Goal: Obtain resource: Download file/media

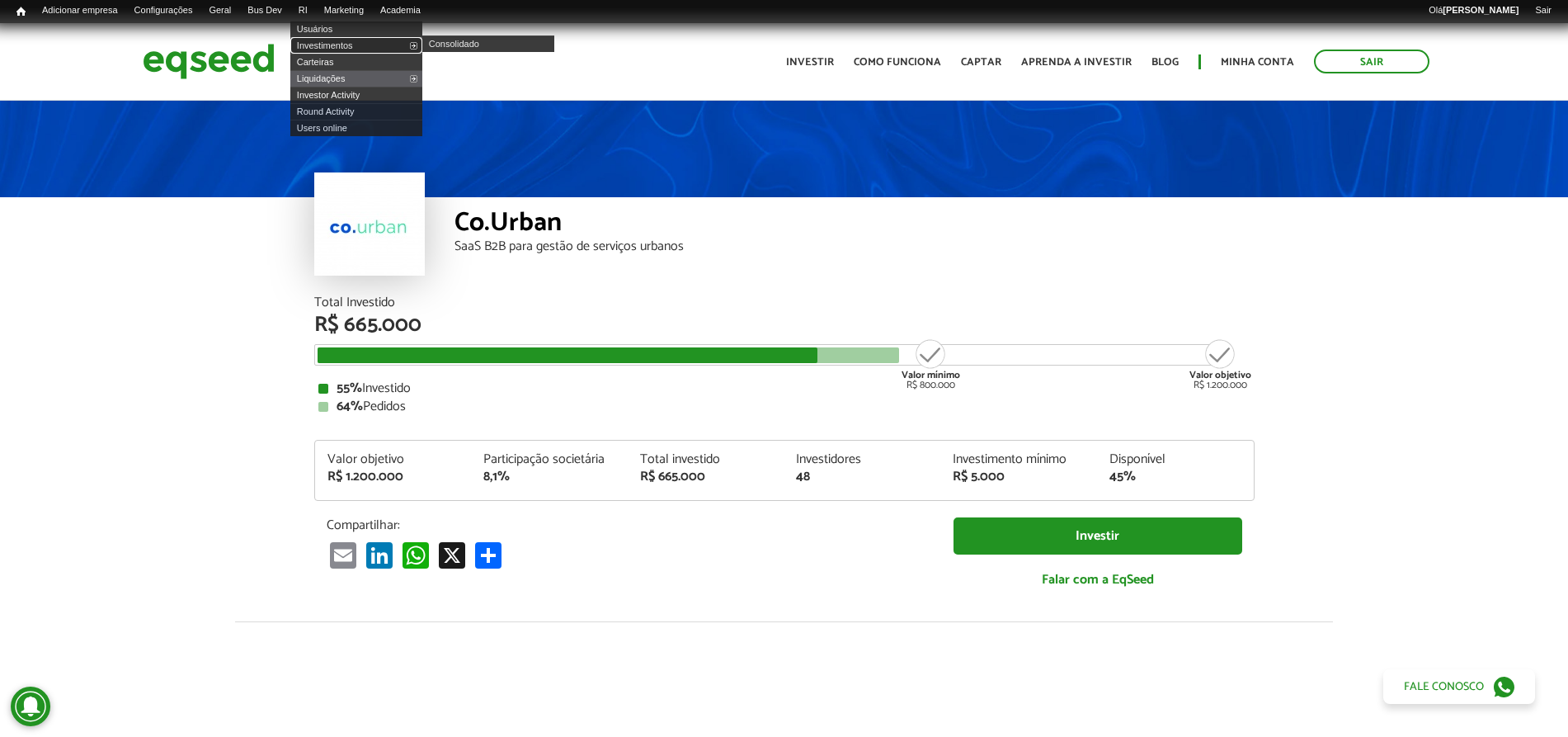
click at [338, 41] on link "Investimentos" at bounding box center [356, 45] width 132 height 17
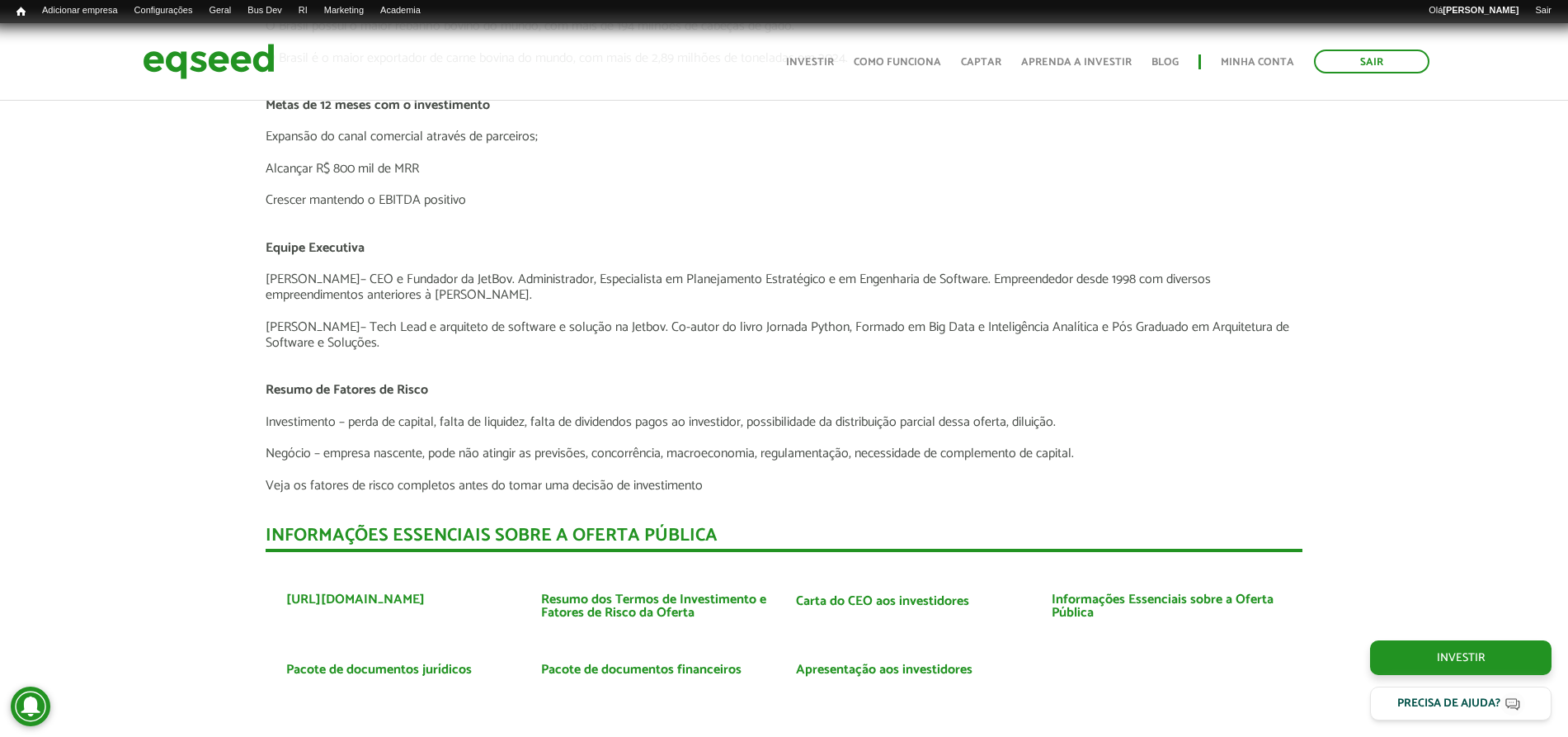
scroll to position [3568, 0]
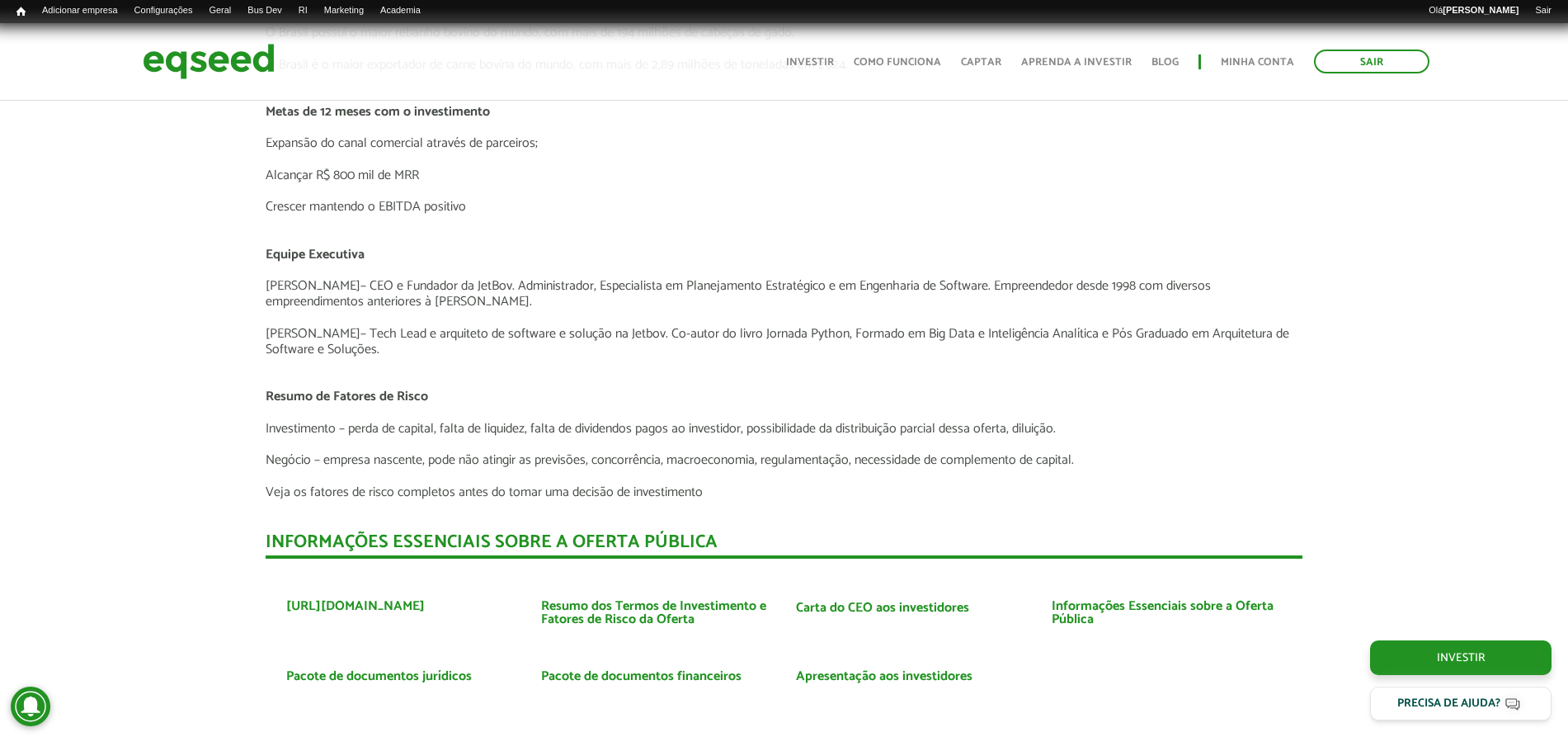
drag, startPoint x: 0, startPoint y: 0, endPoint x: 1568, endPoint y: 512, distance: 1649.5
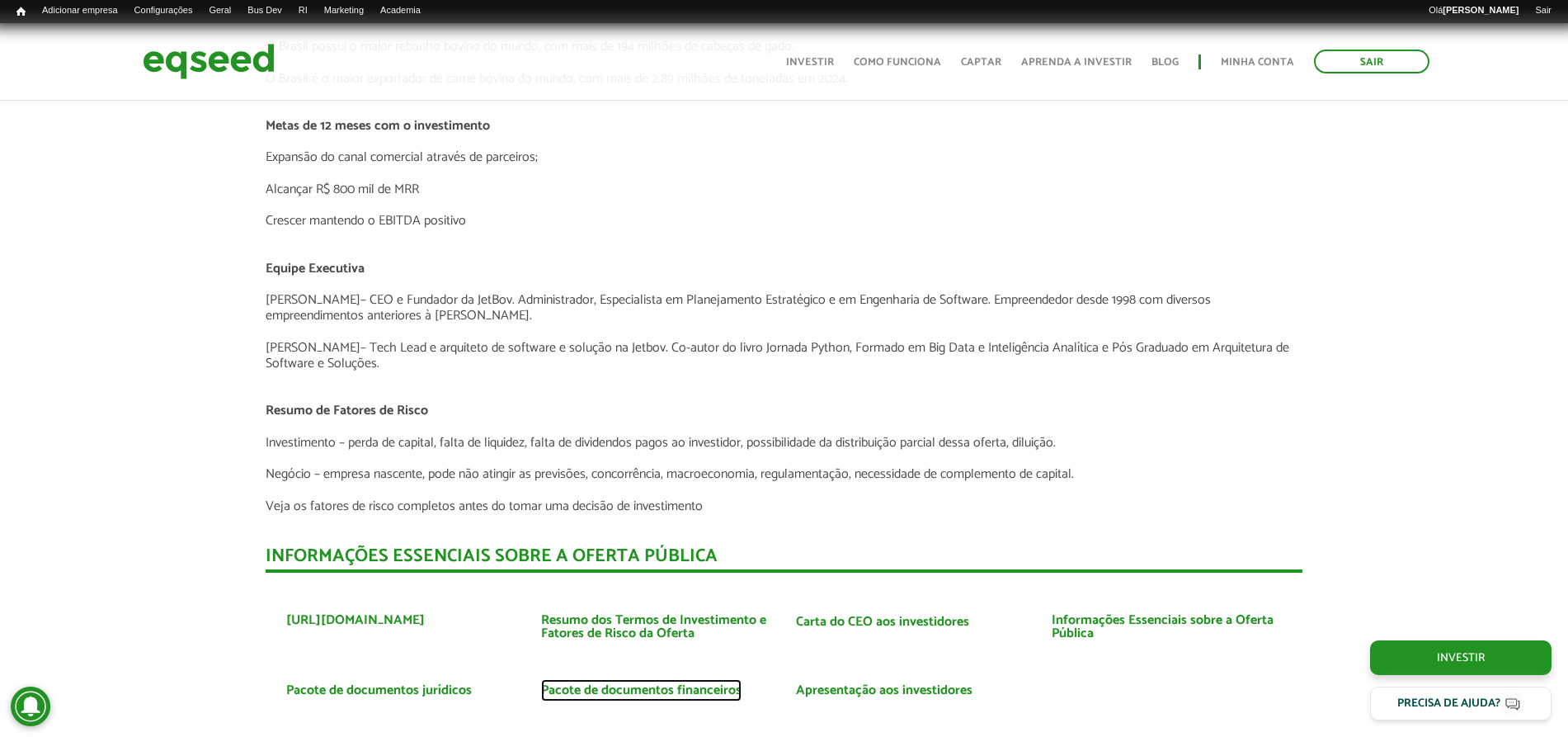
click at [707, 694] on link "Pacote de documentos financeiros" at bounding box center [641, 691] width 201 height 13
